Goal: Check status: Check status

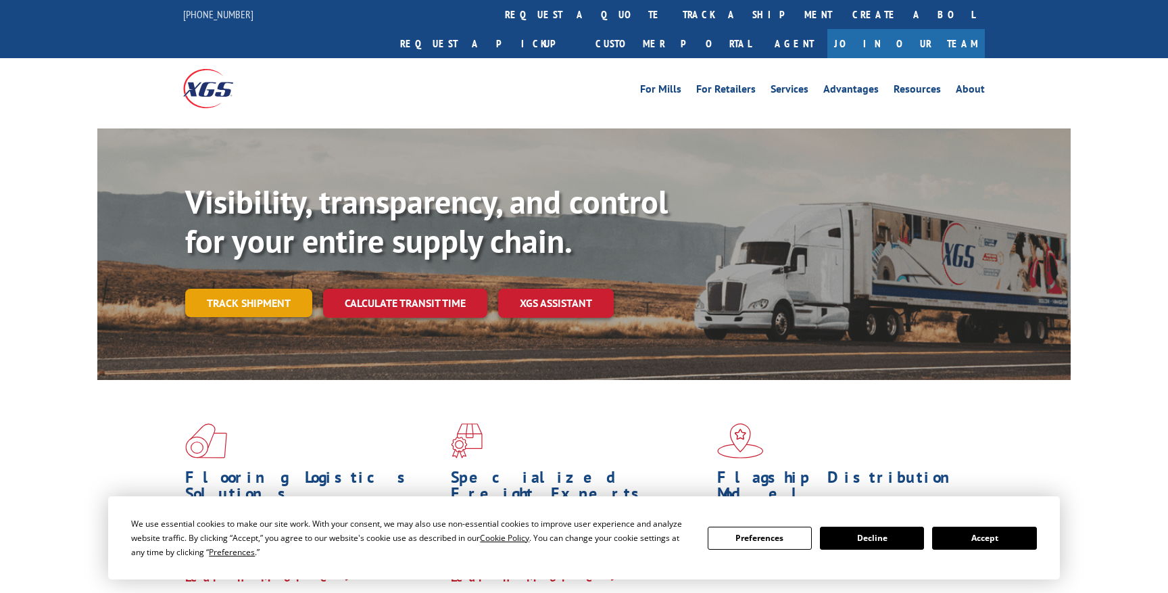
click at [258, 289] on link "Track shipment" at bounding box center [248, 303] width 127 height 28
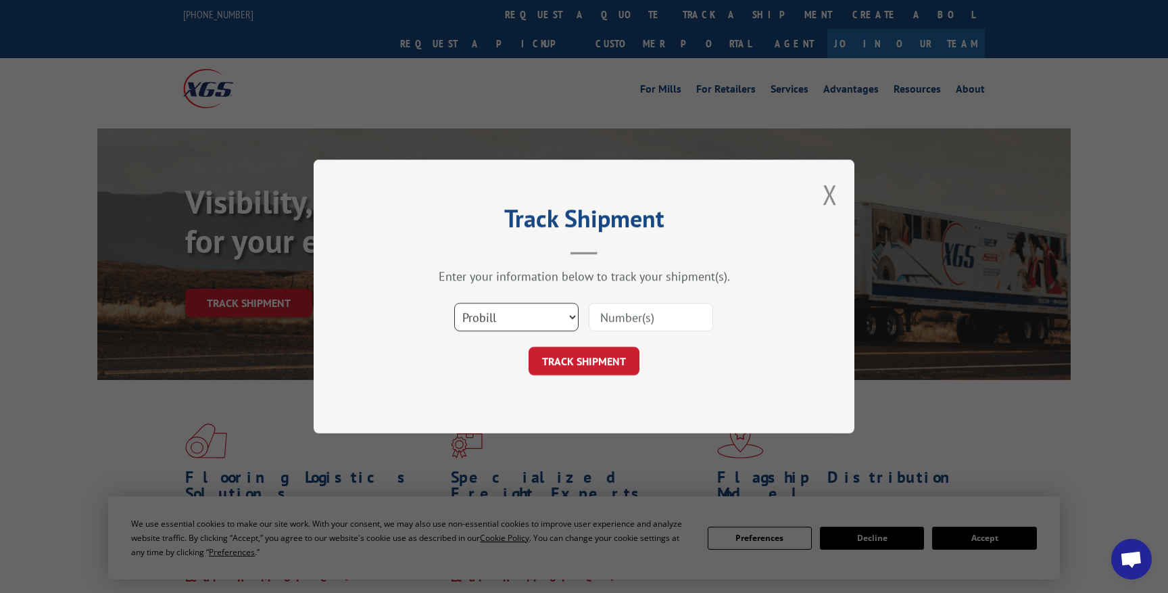
click at [511, 311] on select "Select category... Probill BOL PO" at bounding box center [516, 317] width 124 height 28
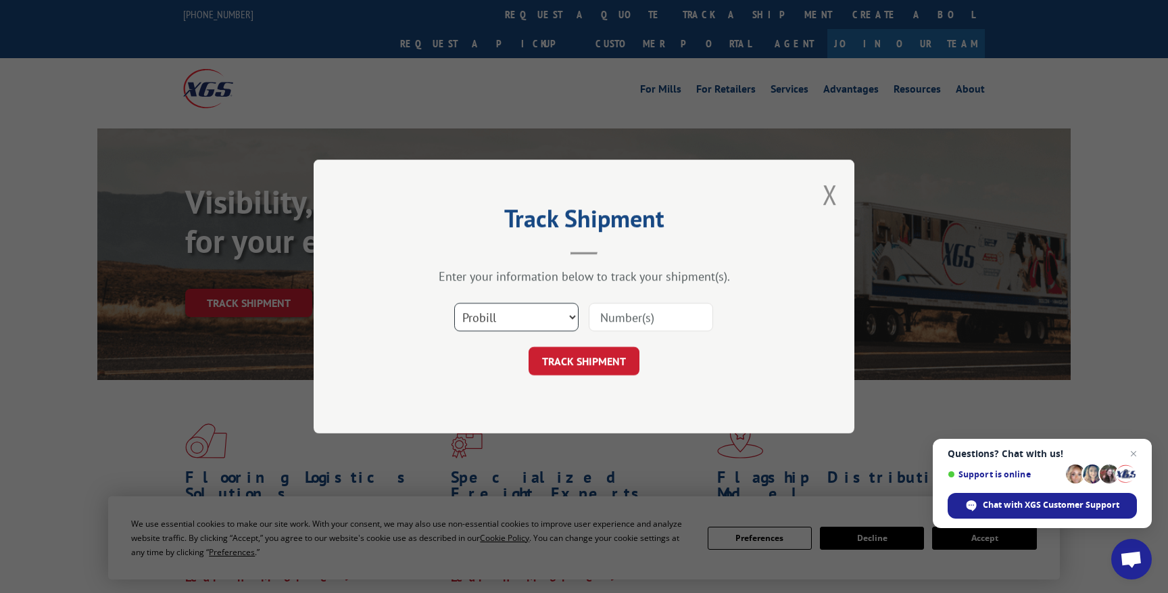
select select "bol"
click at [454, 303] on select "Select category... Probill BOL PO" at bounding box center [516, 317] width 124 height 28
click at [627, 320] on input at bounding box center [651, 317] width 124 height 28
paste input "65000356"
type input "65000356"
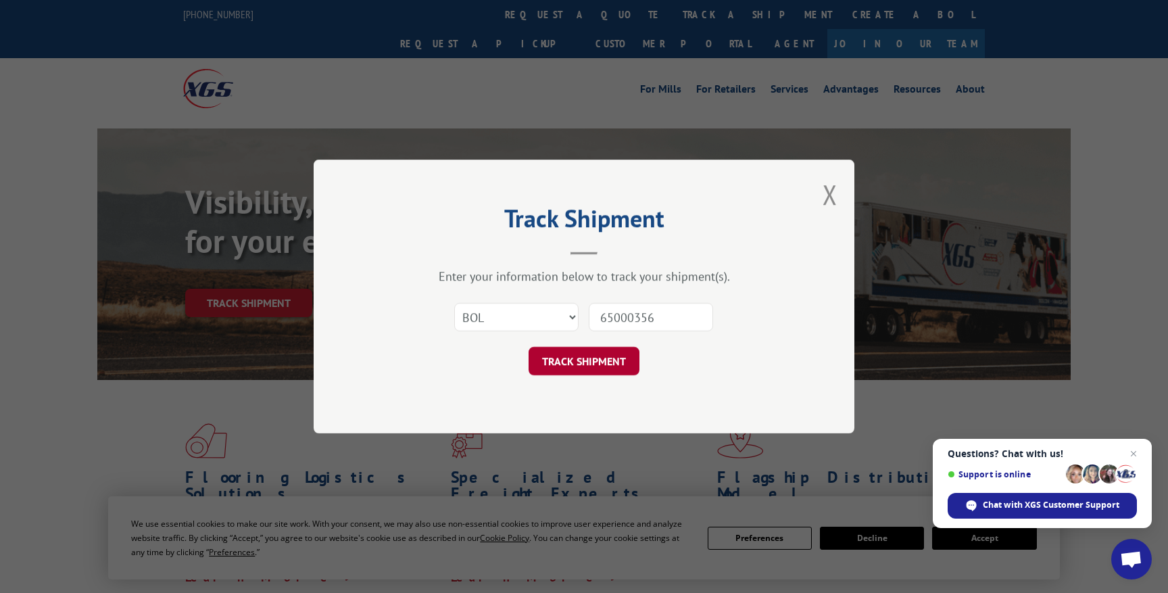
click at [587, 359] on button "TRACK SHIPMENT" at bounding box center [583, 361] width 111 height 28
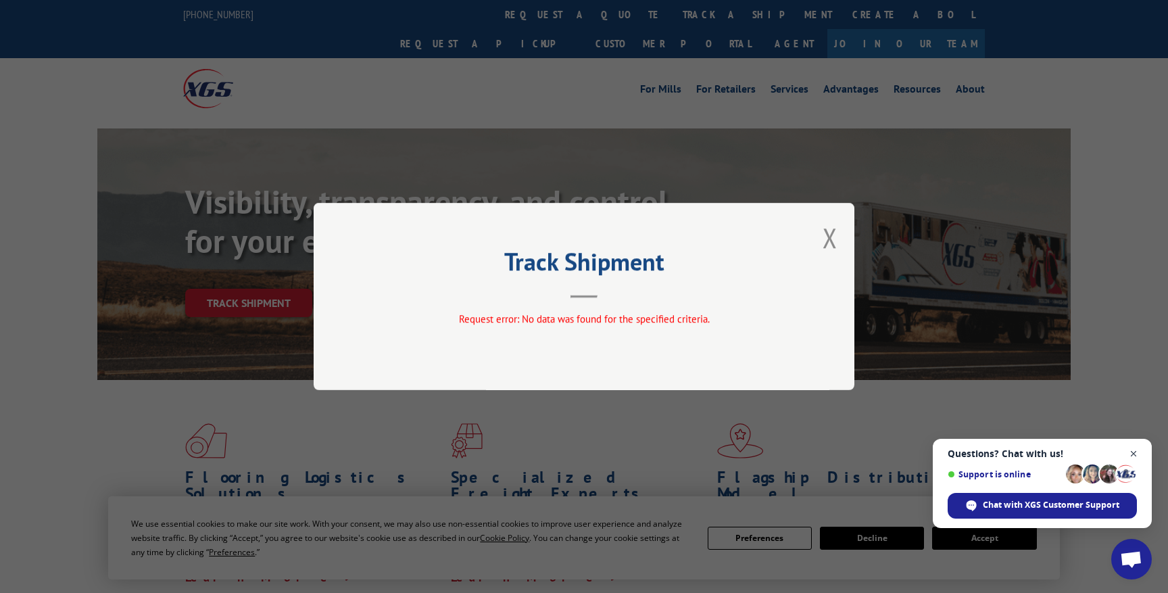
click at [1137, 451] on span "Open chat" at bounding box center [1133, 453] width 17 height 17
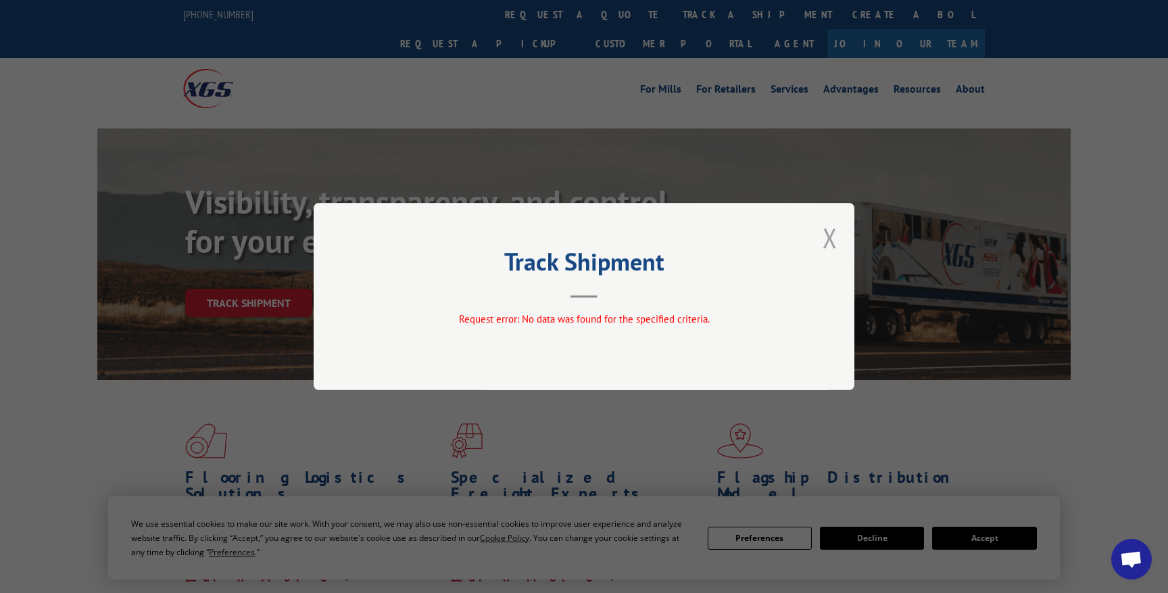
click at [830, 240] on button "Close modal" at bounding box center [829, 238] width 15 height 36
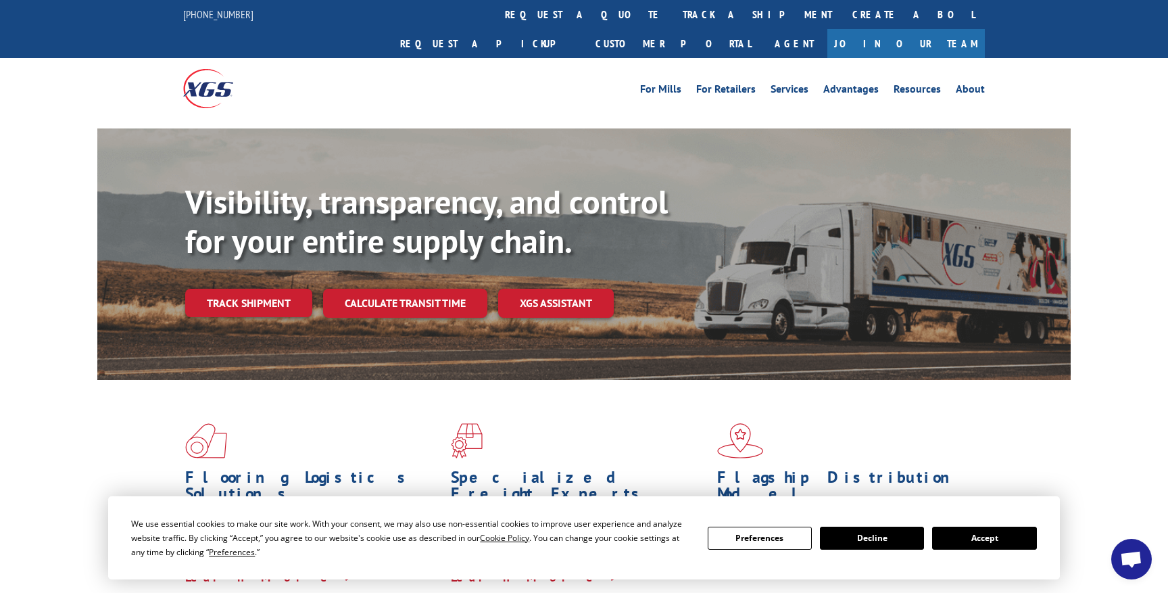
click at [1097, 447] on div "Flooring Logistics Solutions As an industry carrier of choice, XGS has brought …" at bounding box center [584, 516] width 1168 height 272
click at [1057, 228] on div "Visibility, transparency, and control for your entire supply chain. Track shipm…" at bounding box center [627, 276] width 885 height 189
click at [1081, 245] on div "Visibility, transparency, and control for your entire supply chain. Track shipm…" at bounding box center [584, 267] width 1168 height 278
